Goal: Book appointment/travel/reservation

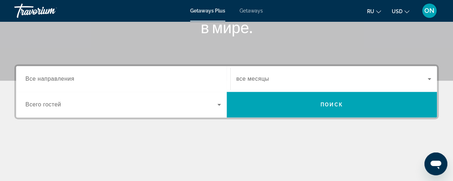
scroll to position [139, 0]
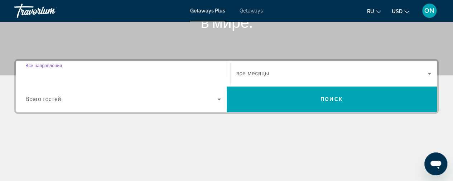
click at [84, 74] on input "Destination Все направления" at bounding box center [122, 74] width 195 height 9
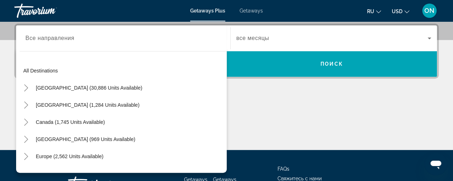
scroll to position [0, 0]
drag, startPoint x: 224, startPoint y: 75, endPoint x: 208, endPoint y: 75, distance: 16.5
click at [208, 75] on span "Search widget" at bounding box center [123, 70] width 207 height 17
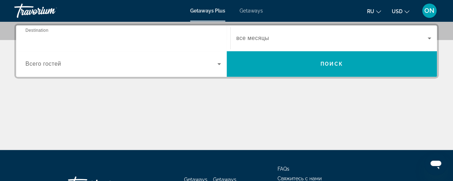
type input "**********"
click at [218, 65] on icon "Search widget" at bounding box center [219, 64] width 9 height 9
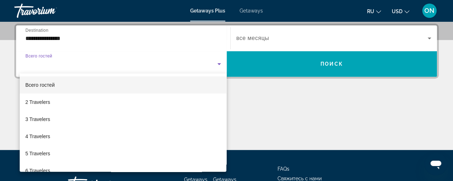
click at [261, 131] on div at bounding box center [226, 90] width 453 height 181
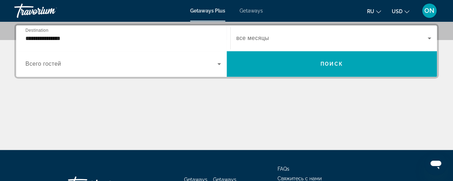
click at [248, 12] on span "Getaways" at bounding box center [250, 11] width 23 height 6
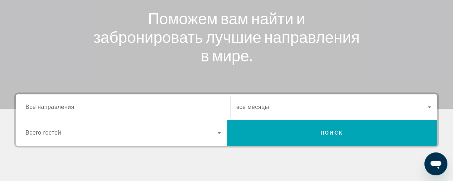
scroll to position [116, 0]
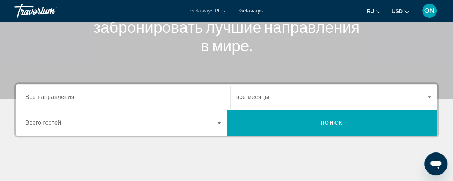
click at [77, 93] on input "Destination Все направления" at bounding box center [122, 97] width 195 height 9
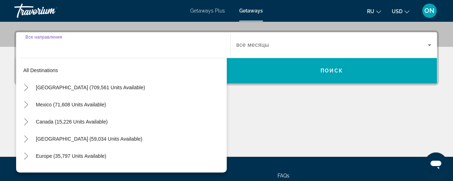
scroll to position [175, 0]
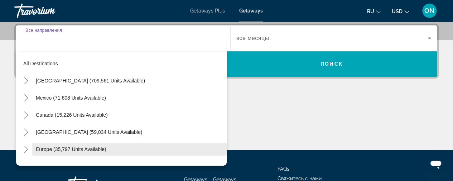
click at [145, 153] on span "Search widget" at bounding box center [129, 149] width 194 height 17
type input "**********"
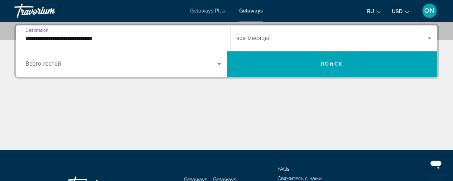
click at [120, 64] on span "Search widget" at bounding box center [121, 64] width 192 height 9
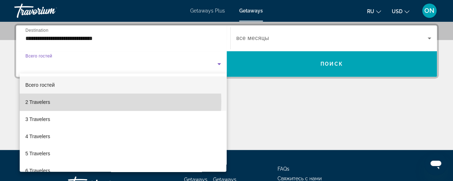
click at [77, 102] on mat-option "2 Travelers" at bounding box center [123, 102] width 207 height 17
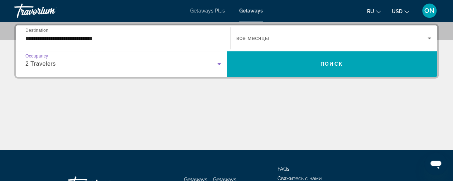
click at [426, 39] on icon "Search widget" at bounding box center [429, 38] width 9 height 9
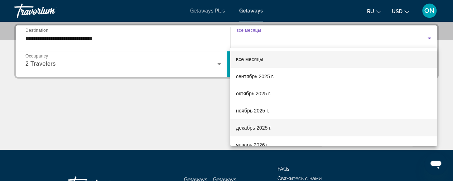
click at [280, 127] on mat-option "декабрь 2025 г." at bounding box center [333, 128] width 206 height 17
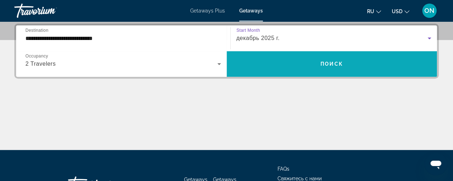
click at [376, 68] on span "Search widget" at bounding box center [332, 63] width 210 height 17
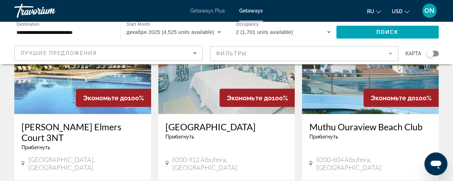
scroll to position [643, 0]
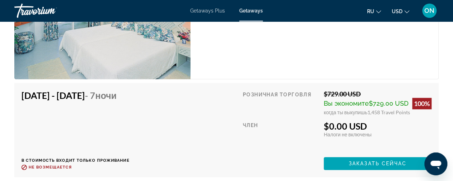
scroll to position [1555, 0]
